Goal: Transaction & Acquisition: Download file/media

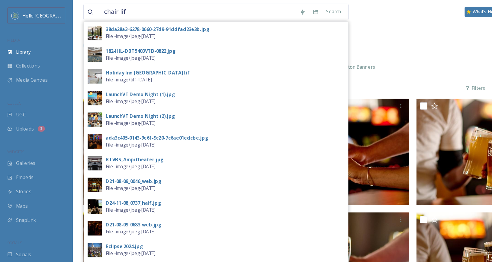
type input "chair lift"
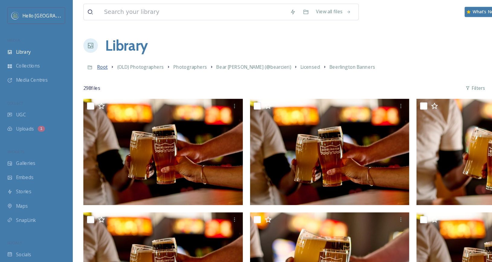
click at [86, 56] on span "Root" at bounding box center [85, 55] width 9 height 5
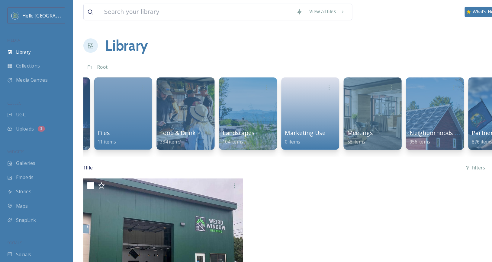
scroll to position [0, 565]
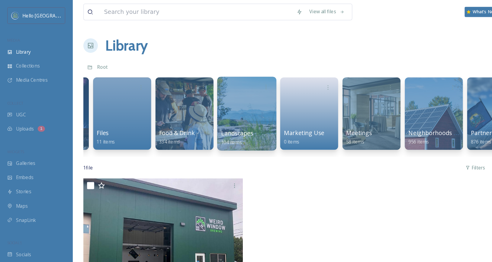
click at [199, 99] on div at bounding box center [205, 95] width 49 height 62
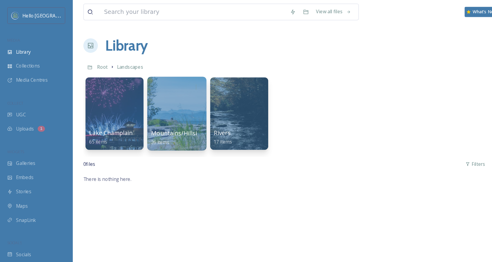
click at [146, 101] on div at bounding box center [147, 95] width 49 height 62
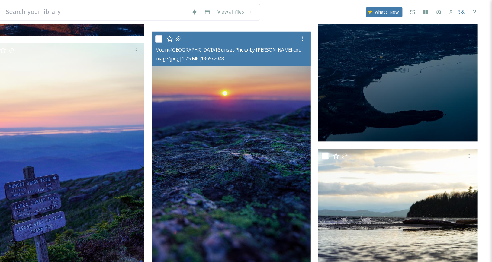
scroll to position [307, 0]
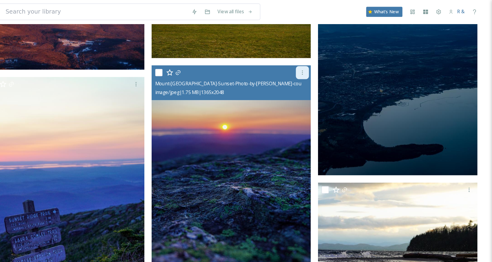
click at [335, 58] on div at bounding box center [333, 60] width 11 height 11
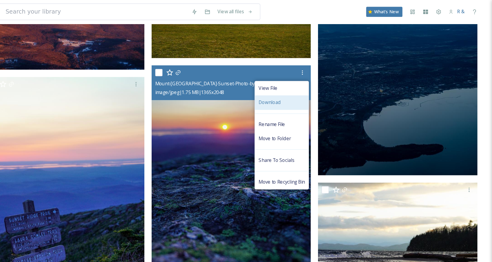
click at [319, 83] on div "Download" at bounding box center [316, 86] width 45 height 12
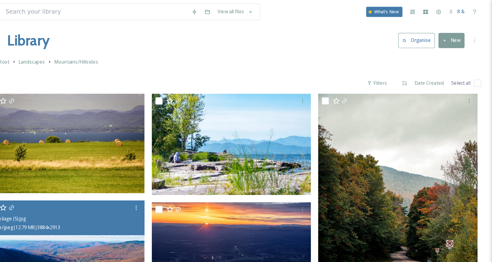
scroll to position [0, 0]
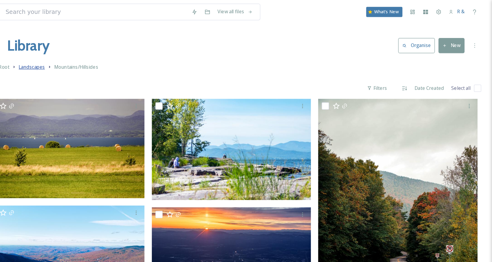
click at [110, 55] on span "Landscapes" at bounding box center [109, 55] width 22 height 5
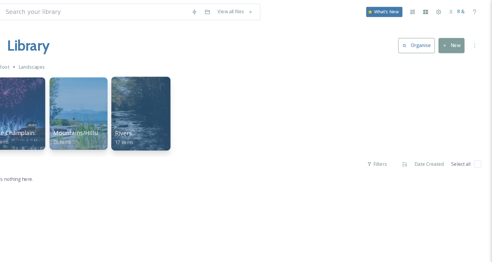
click at [190, 91] on div at bounding box center [199, 95] width 49 height 62
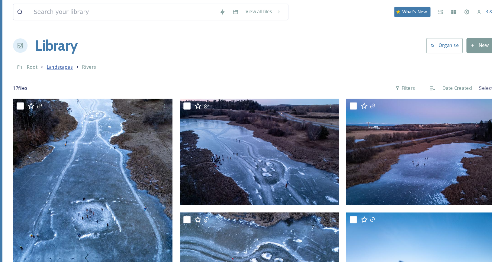
click at [113, 56] on span "Landscapes" at bounding box center [109, 55] width 22 height 5
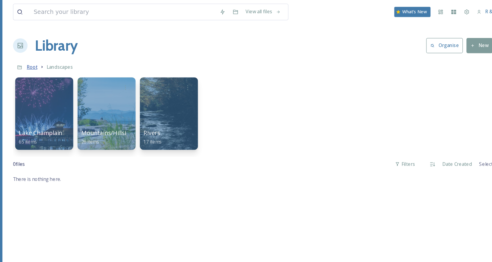
click at [84, 54] on span "Root" at bounding box center [85, 55] width 9 height 5
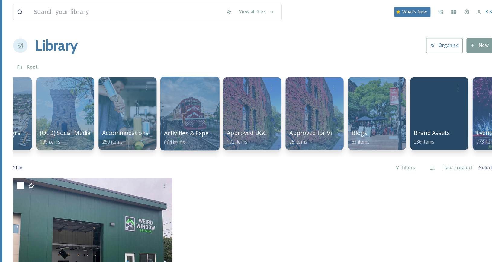
scroll to position [0, 139]
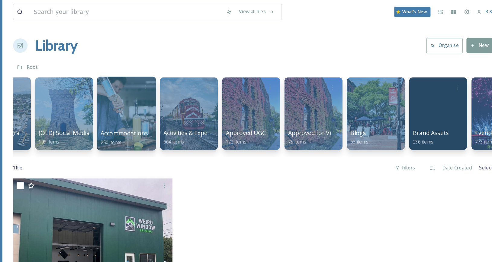
click at [162, 94] on div at bounding box center [163, 95] width 49 height 62
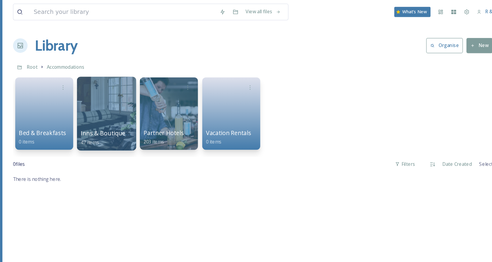
click at [147, 97] on div at bounding box center [147, 95] width 49 height 62
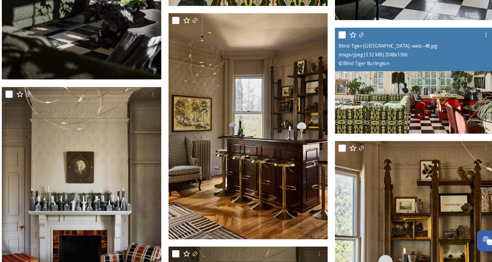
scroll to position [1107, 0]
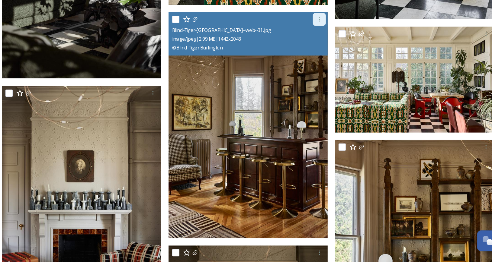
click at [333, 58] on icon at bounding box center [333, 59] width 5 height 5
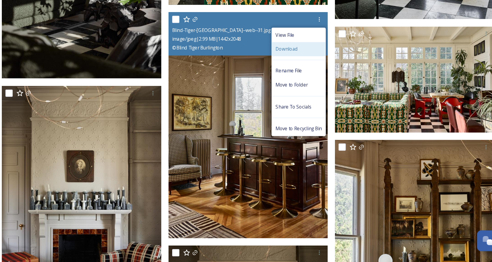
click at [315, 83] on div "Download" at bounding box center [316, 85] width 45 height 12
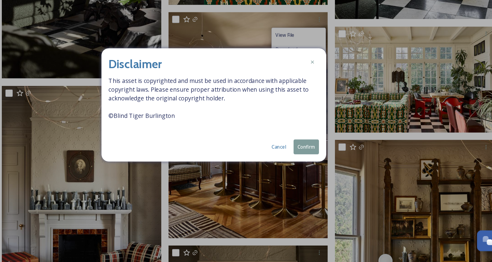
click at [323, 168] on button "Confirm" at bounding box center [322, 166] width 21 height 12
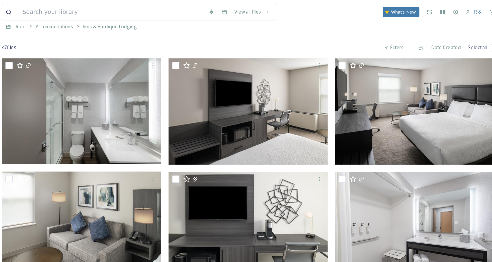
scroll to position [0, 0]
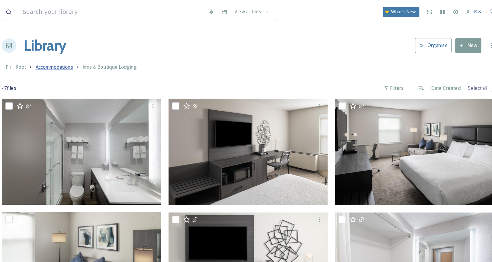
click at [110, 57] on span "Accommodations" at bounding box center [113, 55] width 31 height 5
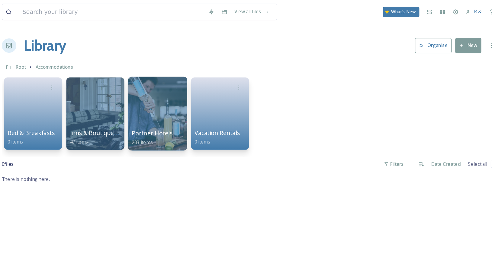
click at [192, 83] on div at bounding box center [199, 95] width 49 height 62
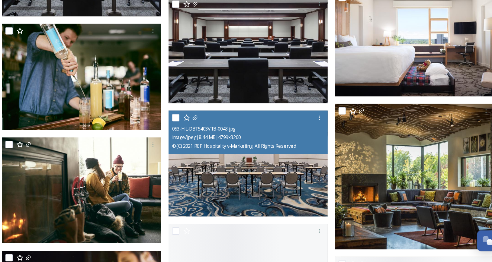
scroll to position [2103, 0]
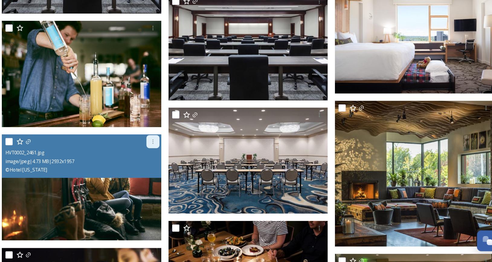
click at [195, 162] on icon at bounding box center [195, 162] width 1 height 4
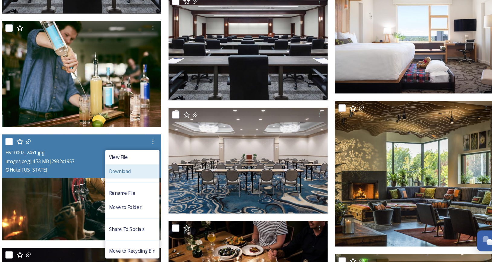
click at [173, 188] on span "Download" at bounding box center [168, 187] width 18 height 6
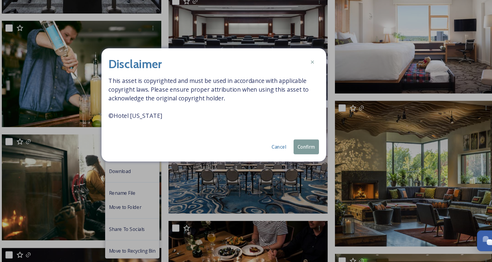
click at [320, 163] on button "Confirm" at bounding box center [322, 166] width 21 height 12
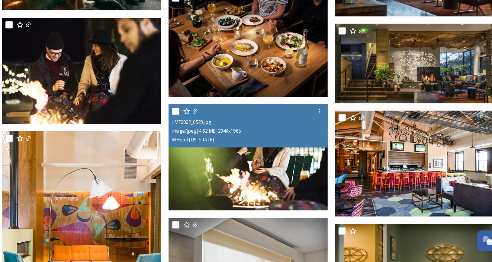
scroll to position [2296, 0]
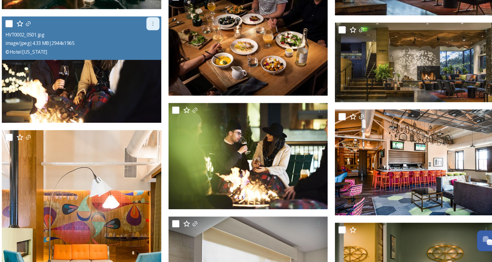
click at [194, 64] on icon at bounding box center [195, 63] width 5 height 5
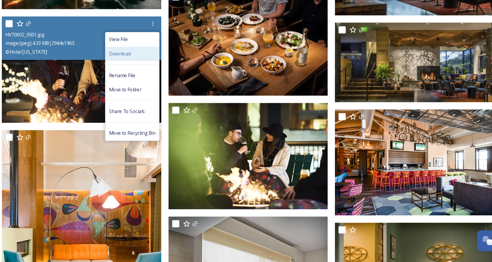
click at [181, 89] on div "Download" at bounding box center [178, 89] width 45 height 12
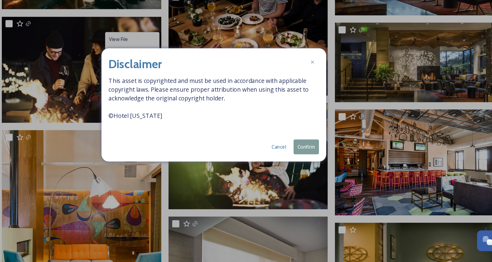
click at [325, 167] on button "Confirm" at bounding box center [322, 166] width 21 height 12
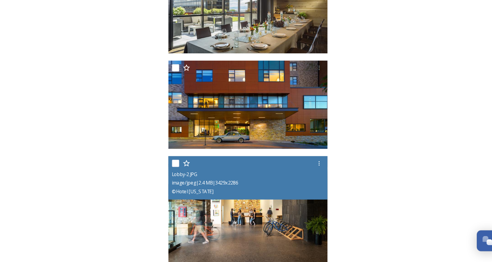
scroll to position [6437, 0]
